Goal: Find specific page/section: Find specific page/section

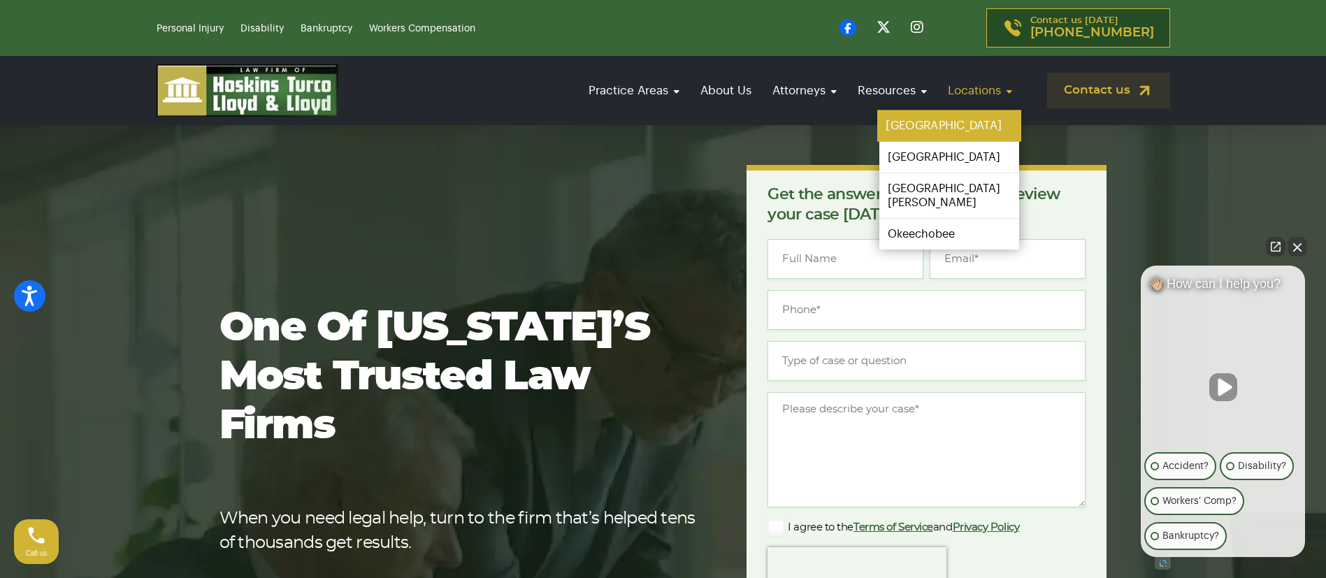
click at [937, 121] on link "[GEOGRAPHIC_DATA]" at bounding box center [950, 125] width 144 height 31
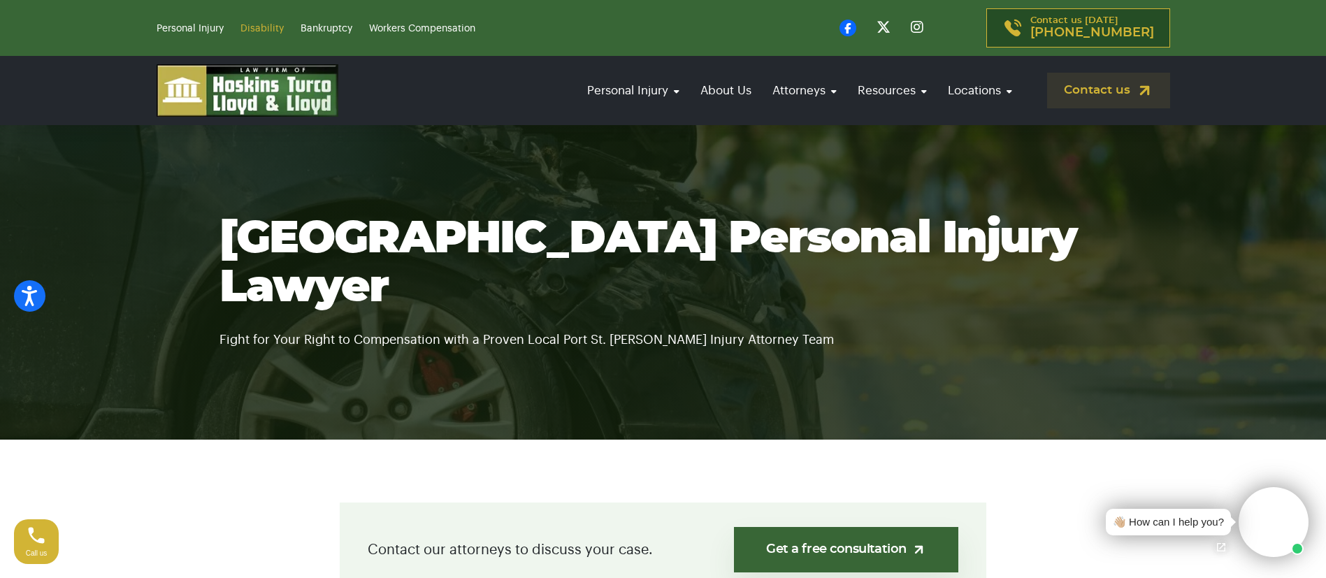
click at [259, 30] on link "Disability" at bounding box center [262, 29] width 43 height 10
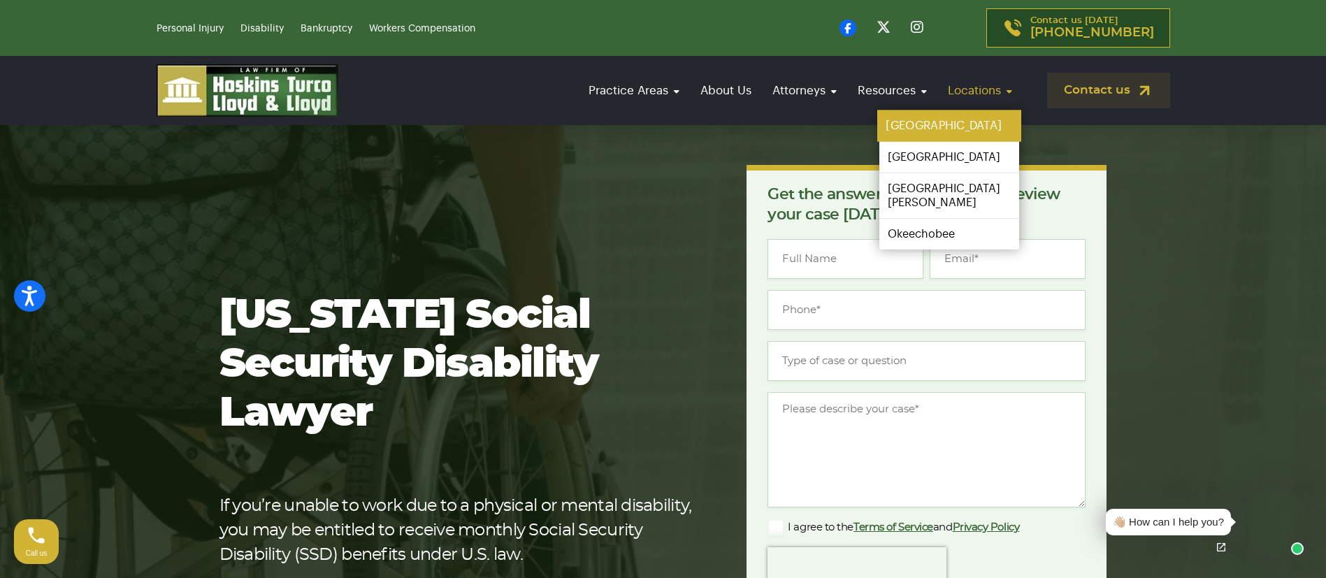
click at [940, 124] on link "[GEOGRAPHIC_DATA]" at bounding box center [950, 125] width 144 height 31
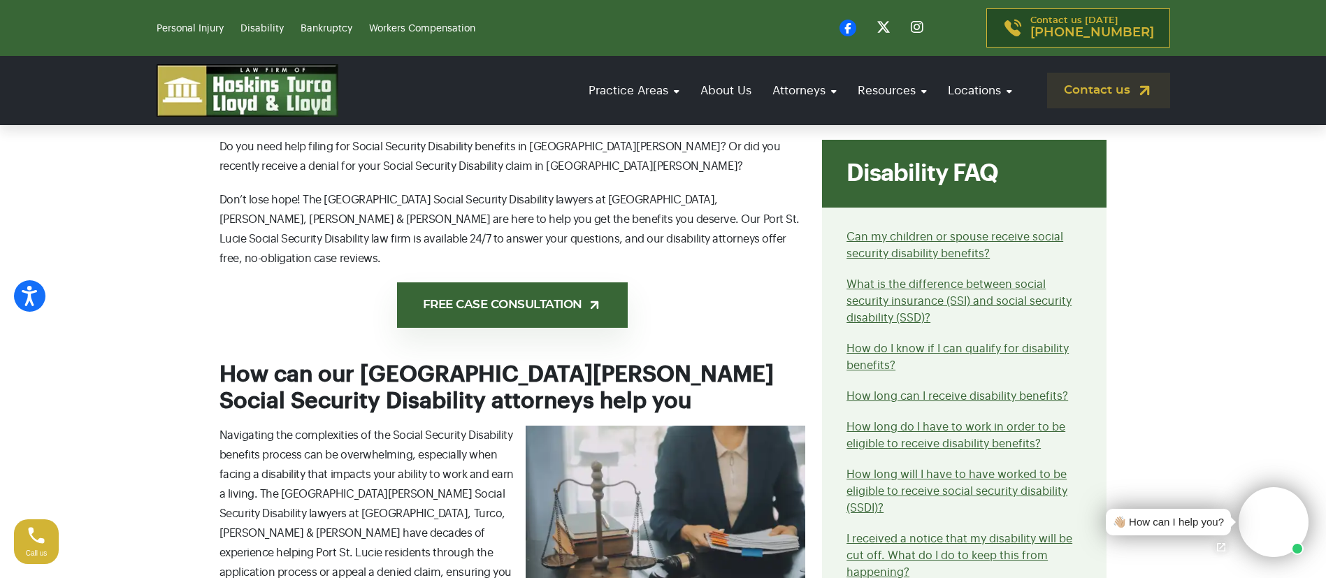
scroll to position [944, 0]
